Goal: Use online tool/utility: Use online tool/utility

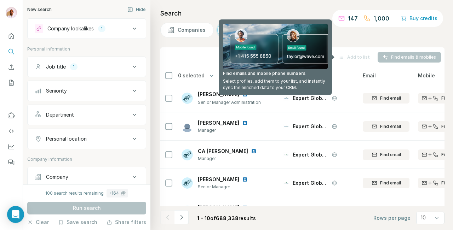
scroll to position [51, 0]
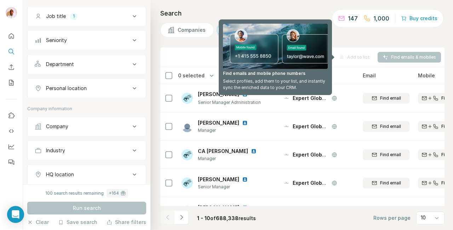
click at [132, 89] on icon at bounding box center [134, 88] width 8 height 8
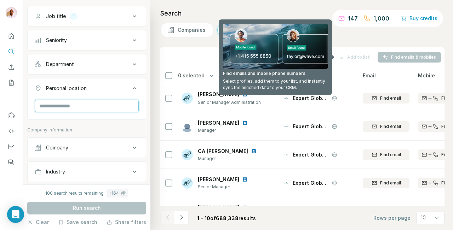
click at [106, 107] on input "text" at bounding box center [87, 106] width 104 height 13
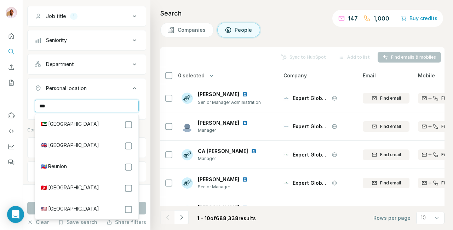
type input "***"
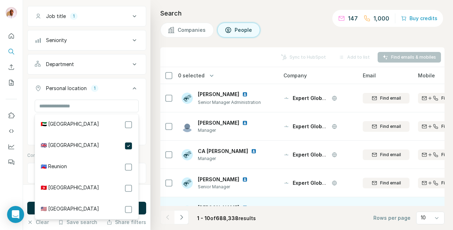
click at [162, 202] on td at bounding box center [168, 212] width 17 height 28
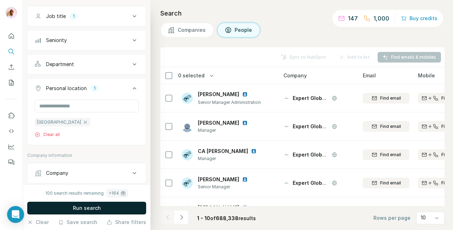
click at [132, 208] on button "Run search" at bounding box center [86, 208] width 119 height 13
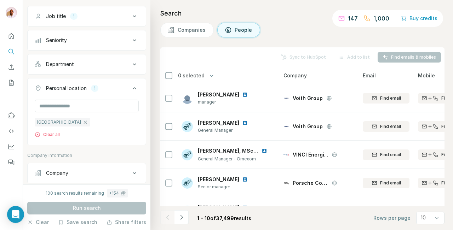
click at [136, 18] on icon at bounding box center [134, 16] width 8 height 8
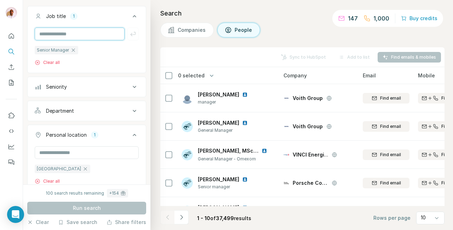
click at [72, 37] on input "text" at bounding box center [80, 34] width 90 height 13
type input "**********"
click at [74, 48] on icon "button" at bounding box center [73, 50] width 6 height 6
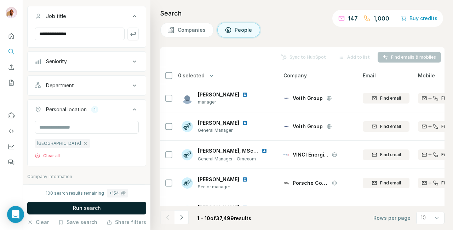
click at [102, 206] on button "Run search" at bounding box center [86, 208] width 119 height 13
